Goal: Transaction & Acquisition: Download file/media

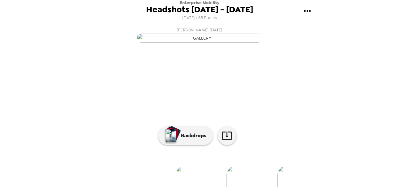
click at [310, 12] on icon "gallery menu" at bounding box center [307, 11] width 10 height 10
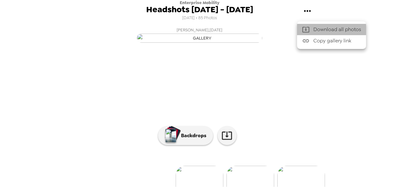
click at [303, 28] on icon at bounding box center [306, 30] width 8 height 8
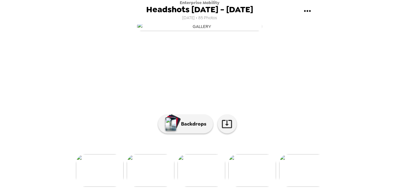
scroll to position [0, 1620]
click at [164, 169] on img at bounding box center [155, 170] width 48 height 33
click at [228, 129] on icon at bounding box center [226, 123] width 11 height 11
click at [176, 130] on div "button" at bounding box center [172, 123] width 15 height 16
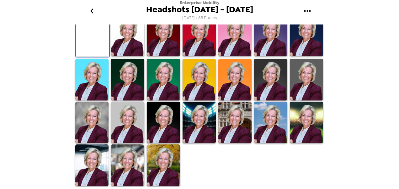
scroll to position [188, 0]
click at [221, 125] on img at bounding box center [234, 123] width 33 height 42
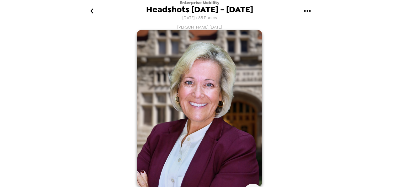
scroll to position [94, 0]
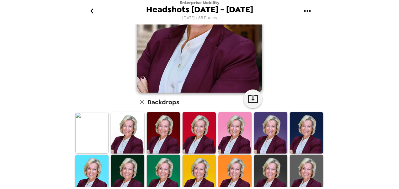
click at [159, 141] on img at bounding box center [163, 133] width 33 height 42
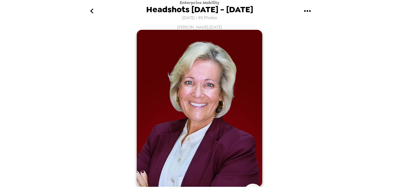
scroll to position [125, 0]
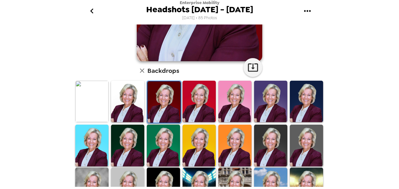
click at [301, 105] on img at bounding box center [306, 102] width 33 height 42
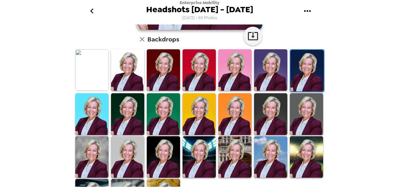
scroll to position [188, 0]
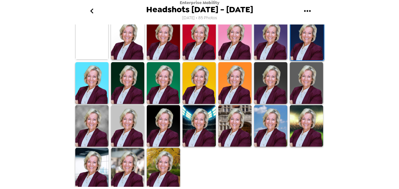
click at [95, 127] on img at bounding box center [91, 126] width 33 height 42
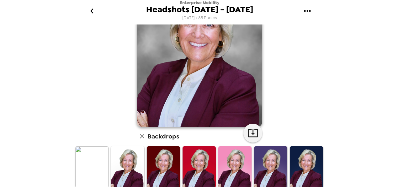
scroll to position [94, 0]
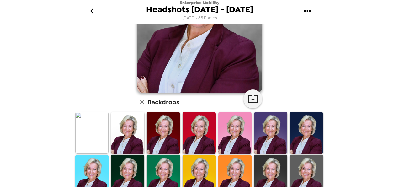
click at [302, 132] on img at bounding box center [306, 133] width 33 height 42
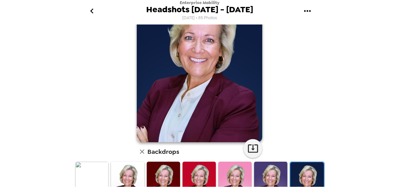
scroll to position [63, 0]
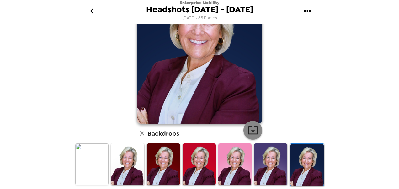
click at [251, 129] on icon "button" at bounding box center [253, 130] width 11 height 11
click at [364, 100] on div "Enterprise Mobility Headshots [DATE] - [DATE] [DATE] • 85 Photos [PERSON_NAME] …" at bounding box center [199, 94] width 399 height 189
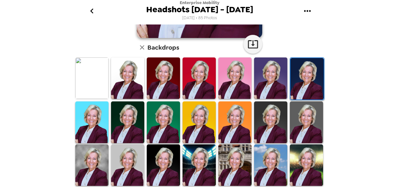
scroll to position [157, 0]
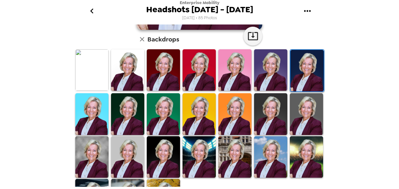
click at [295, 148] on img at bounding box center [306, 157] width 33 height 42
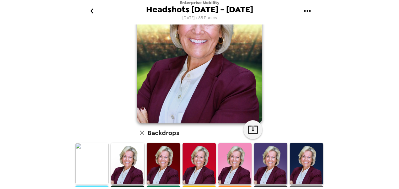
scroll to position [62, 0]
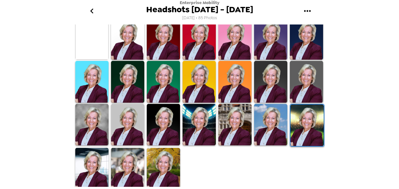
click at [272, 118] on img at bounding box center [270, 125] width 33 height 42
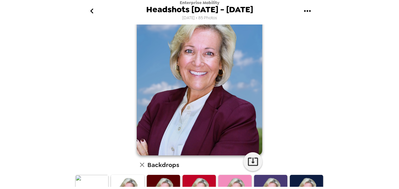
scroll to position [0, 0]
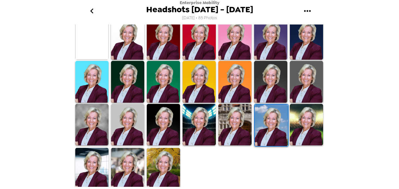
click at [231, 133] on img at bounding box center [234, 125] width 33 height 42
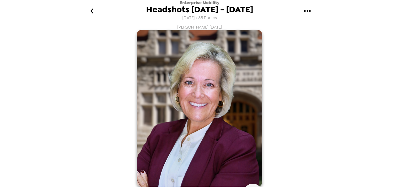
scroll to position [157, 0]
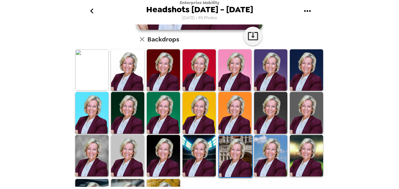
click at [200, 139] on img at bounding box center [199, 156] width 33 height 42
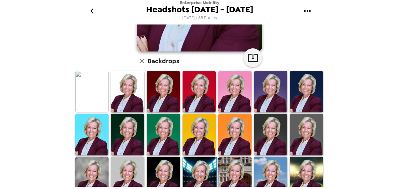
scroll to position [125, 0]
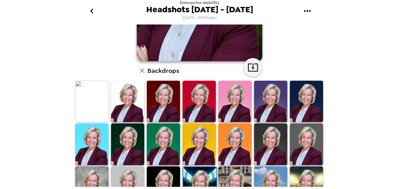
click at [167, 153] on img at bounding box center [163, 144] width 33 height 42
